Goal: Register for event/course

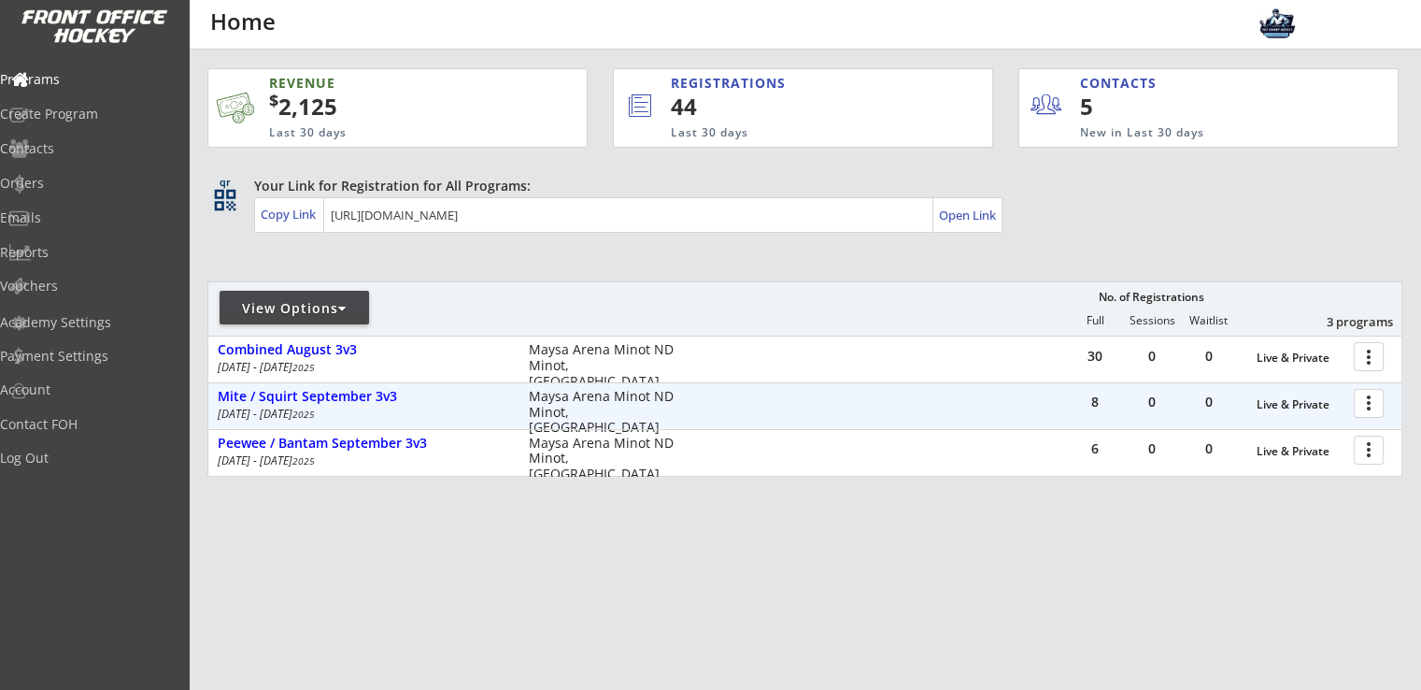
click at [1363, 409] on div at bounding box center [1372, 402] width 33 height 33
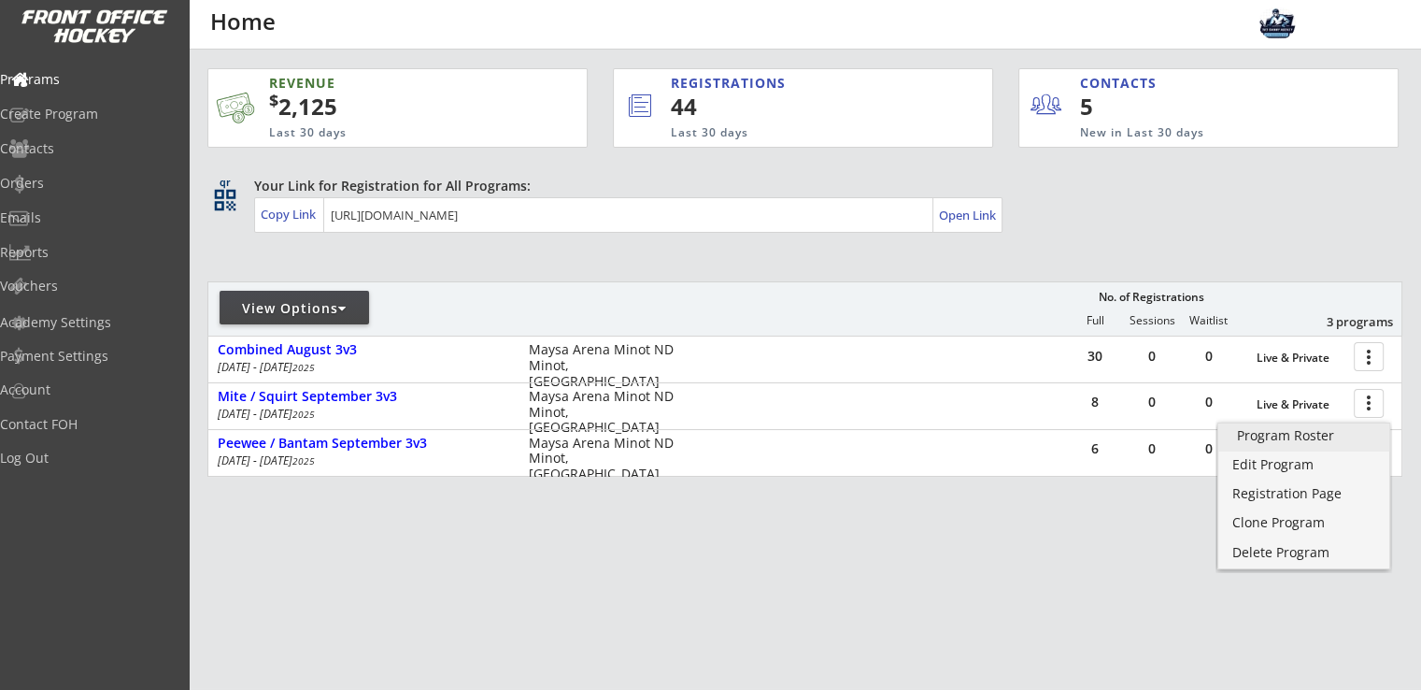
click at [1319, 437] on div "Program Roster" at bounding box center [1304, 435] width 134 height 13
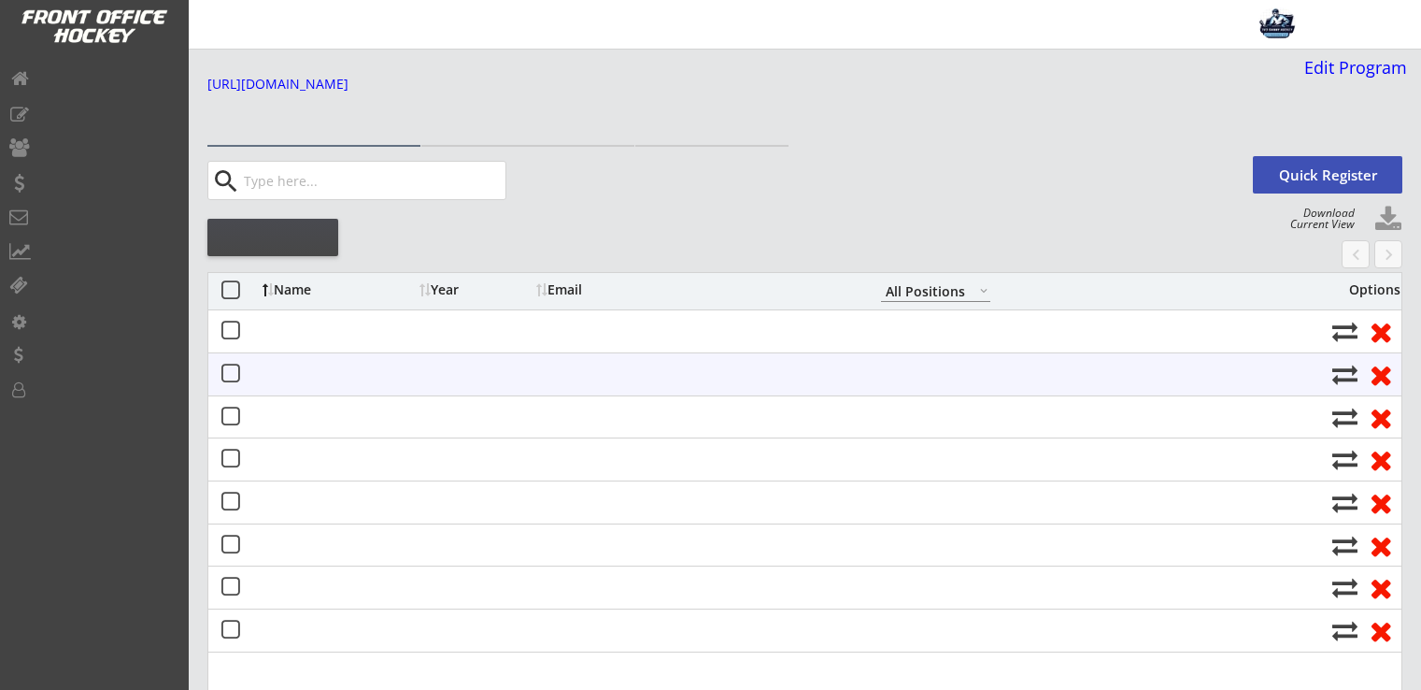
select select ""All Positions""
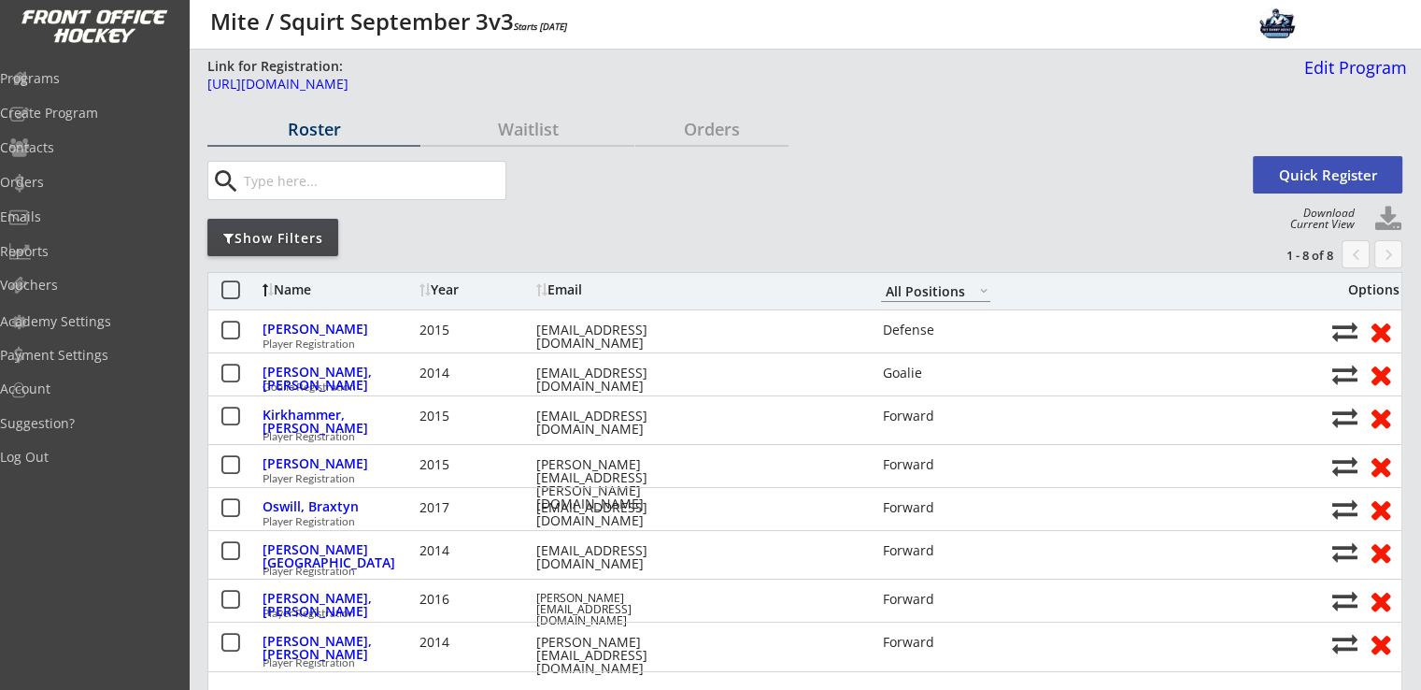
click at [1333, 173] on button "Quick Register" at bounding box center [1327, 174] width 149 height 37
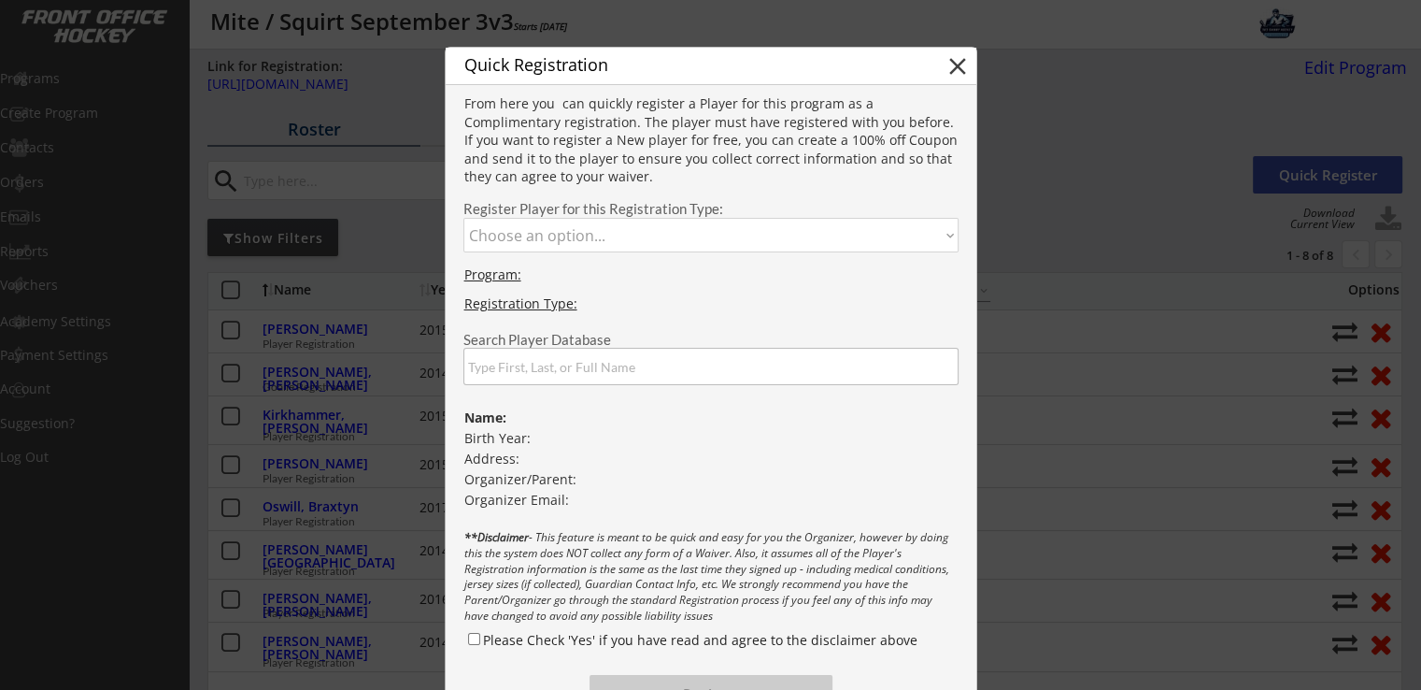
click at [657, 249] on select "Choose an option... Player Registration Goalie Registration" at bounding box center [710, 235] width 495 height 35
select select ""1348695171700984260__LOOKUP__1755207377587x519443291936915460""
click at [463, 218] on select "Choose an option... Player Registration Goalie Registration" at bounding box center [710, 235] width 495 height 35
click at [634, 364] on input "input" at bounding box center [710, 366] width 495 height 37
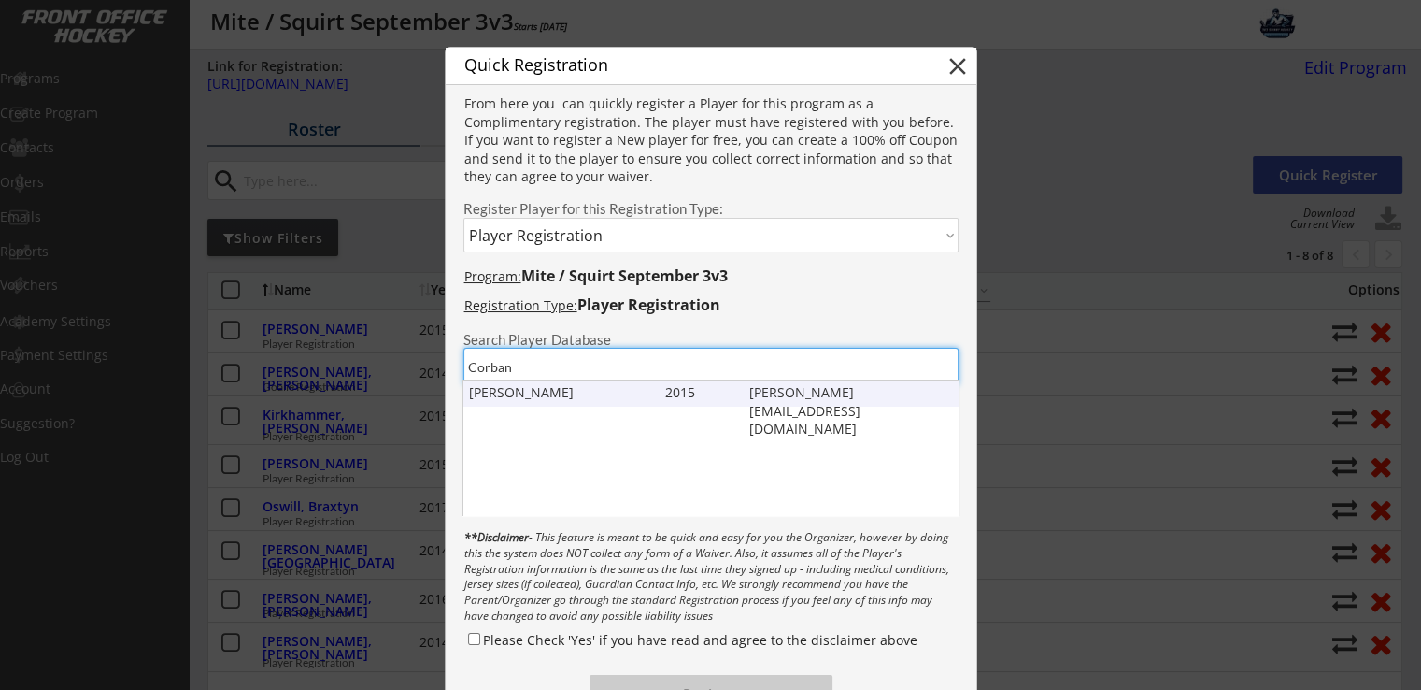
type input "Corban"
click at [563, 391] on div "Corban Johnson" at bounding box center [563, 392] width 188 height 19
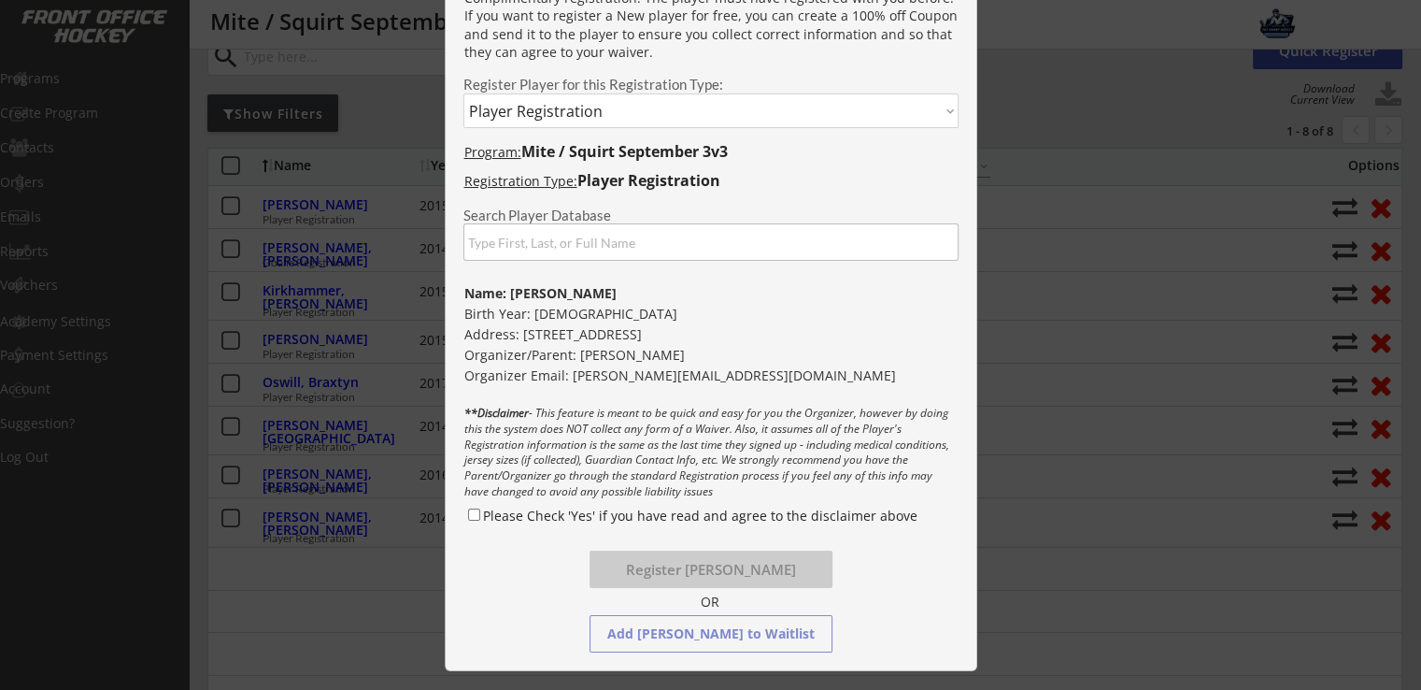
scroll to position [249, 0]
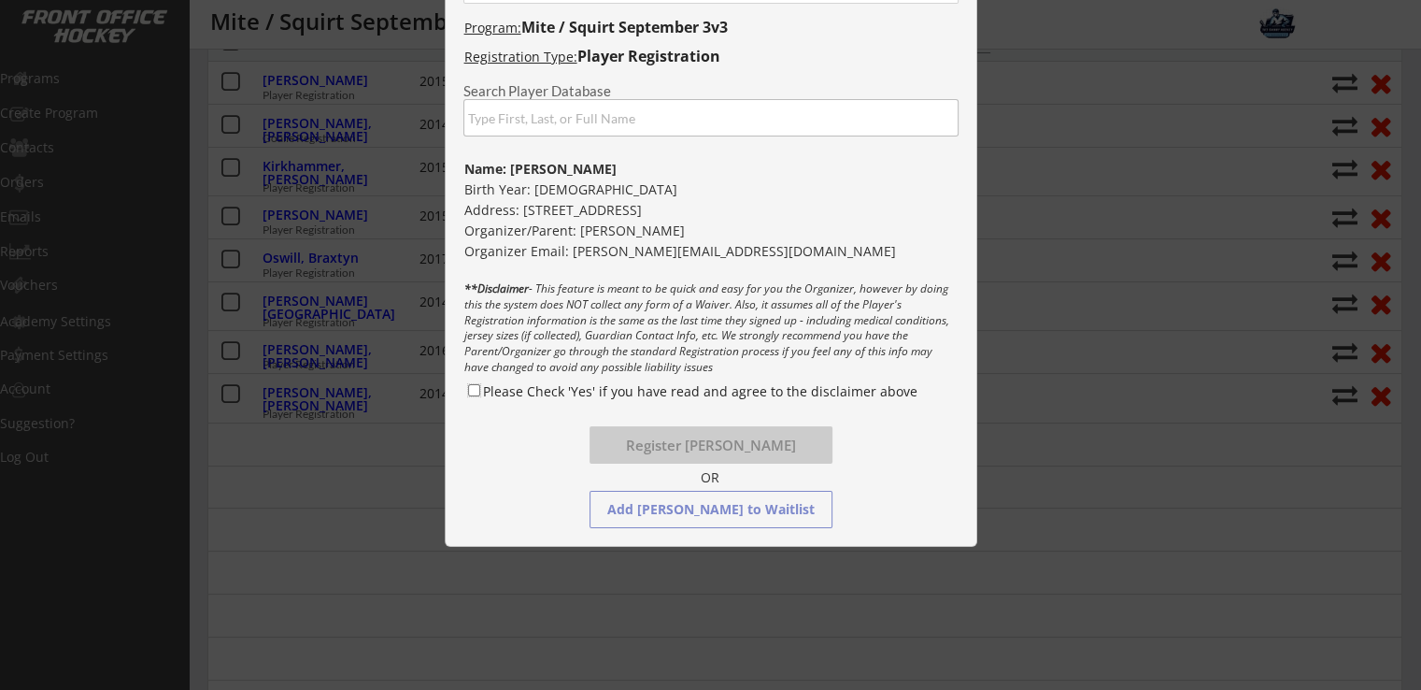
drag, startPoint x: 474, startPoint y: 387, endPoint x: 518, endPoint y: 391, distance: 44.1
click at [474, 388] on input "Please Check 'Yes' if you have read and agree to the disclaimer above" at bounding box center [474, 390] width 12 height 12
checkbox input "true"
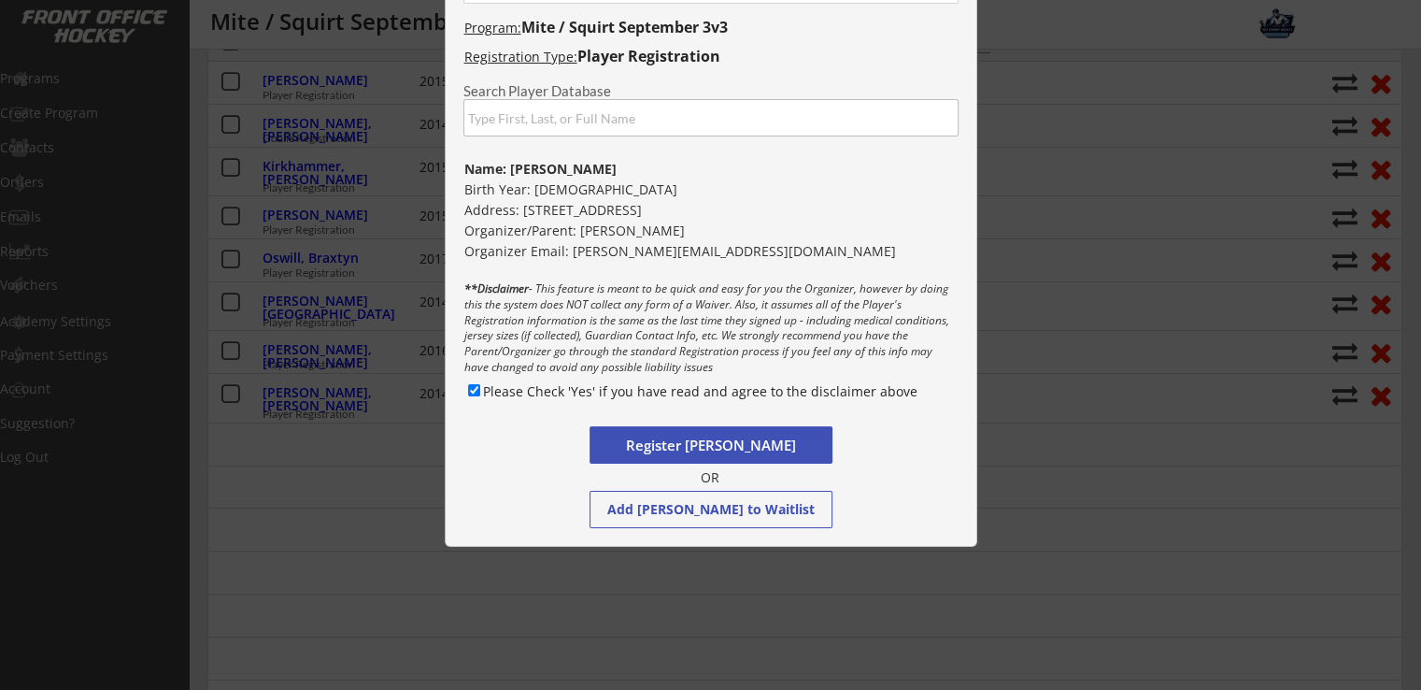
click at [737, 439] on button "Register Corban Johnson" at bounding box center [711, 444] width 243 height 37
select select ""PLACEHOLDER_1427118222253""
checkbox input "false"
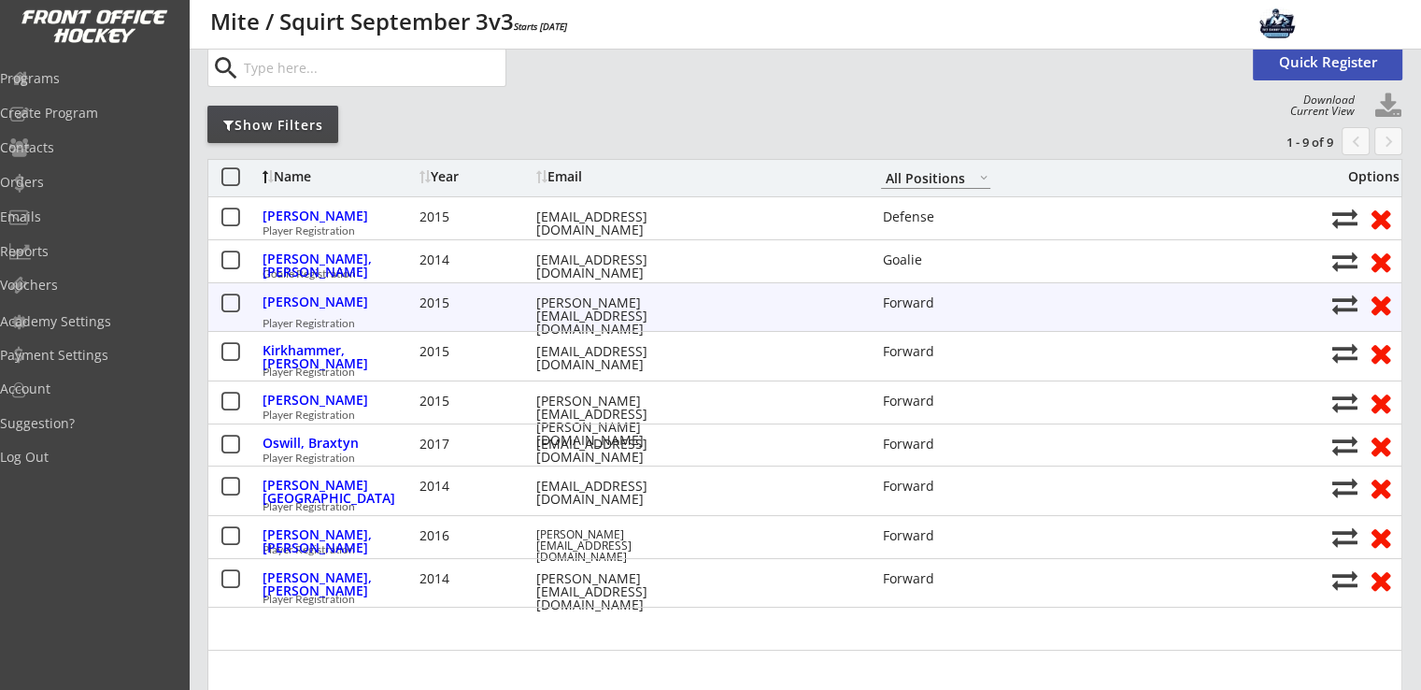
scroll to position [0, 0]
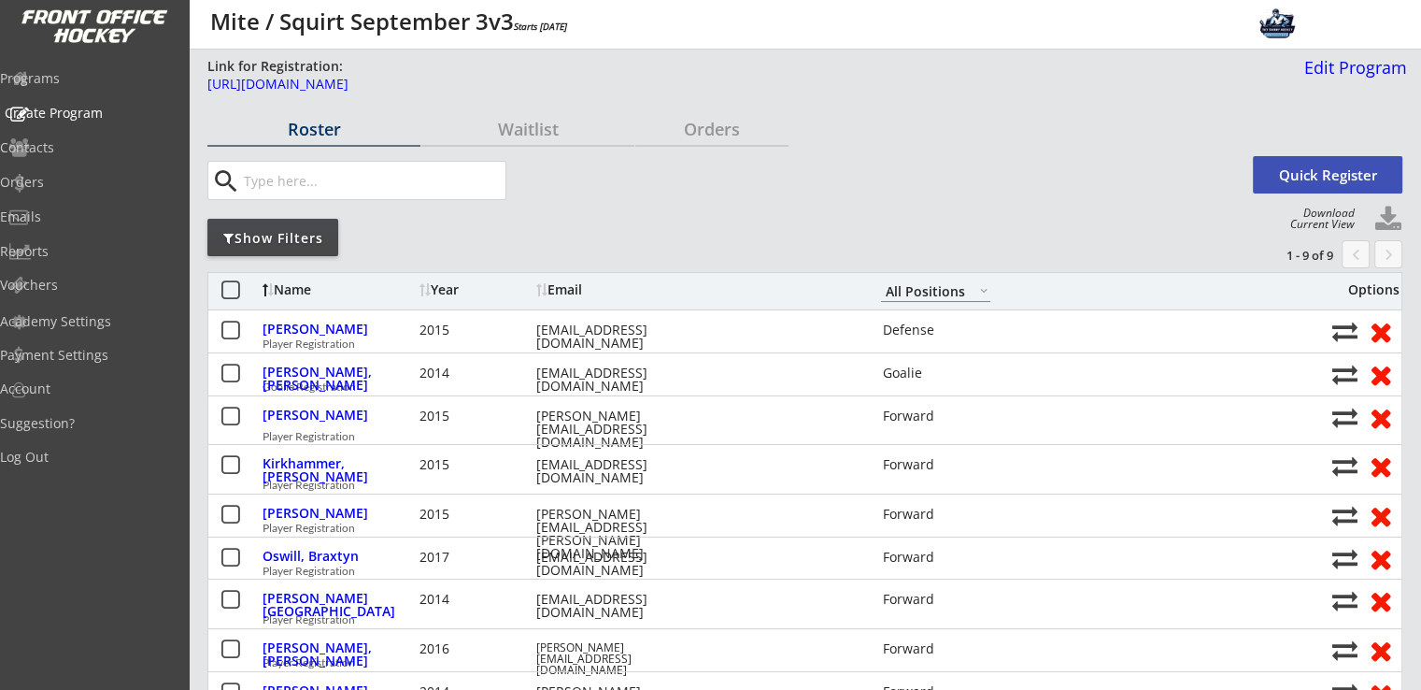
click at [89, 83] on div "Programs" at bounding box center [89, 78] width 178 height 13
